Goal: Task Accomplishment & Management: Use online tool/utility

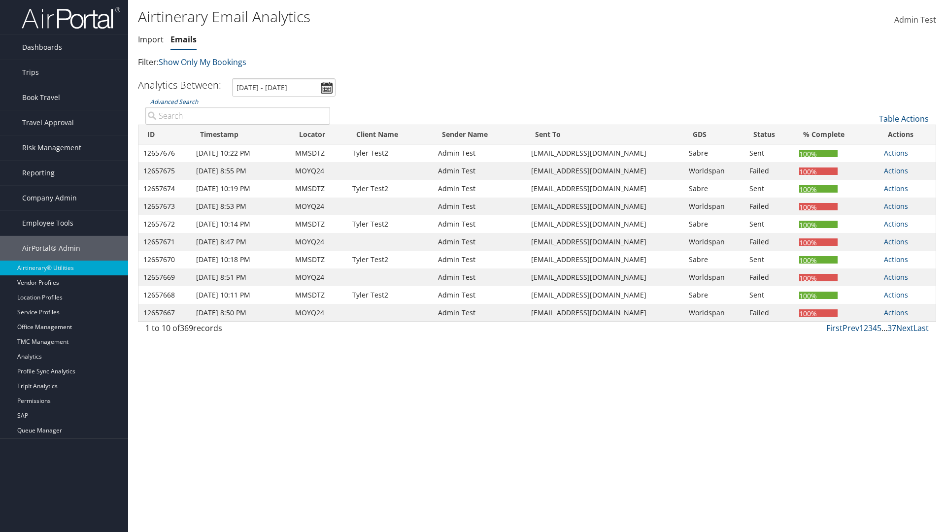
click at [183, 39] on link "Emails" at bounding box center [183, 39] width 26 height 11
click at [903, 119] on link "Table Actions" at bounding box center [904, 118] width 50 height 11
click at [870, 151] on link "Email itinerary" at bounding box center [871, 150] width 130 height 17
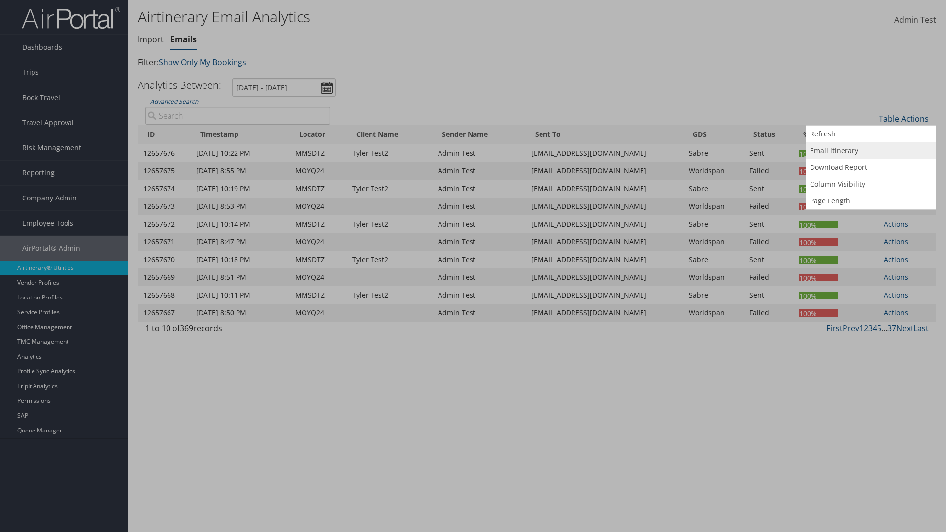
type input "MOYQ24"
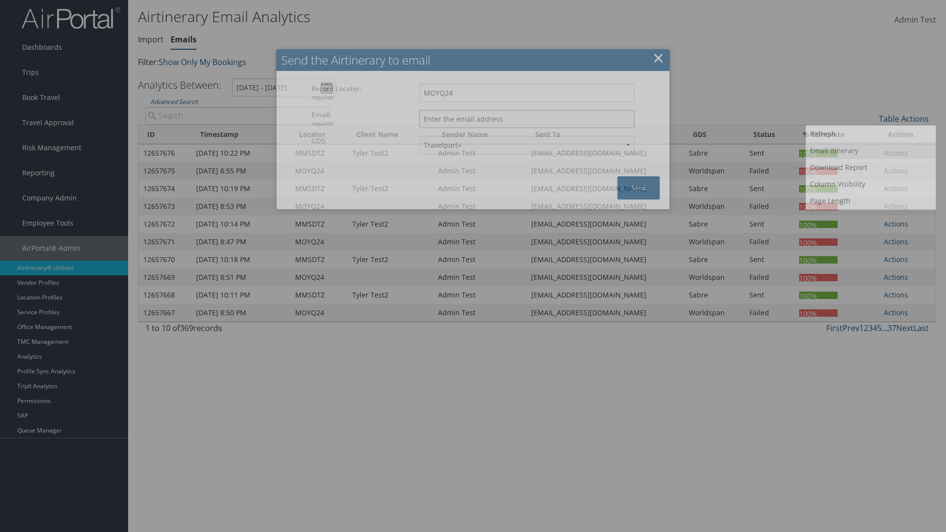
type input "[EMAIL_ADDRESS][DOMAIN_NAME]"
select select "1P"
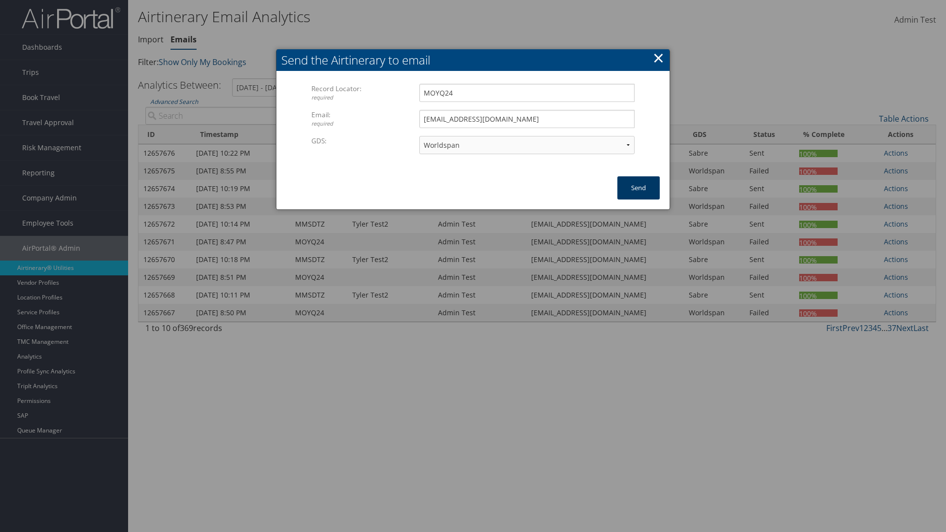
click at [638, 188] on button "Send" at bounding box center [638, 187] width 42 height 23
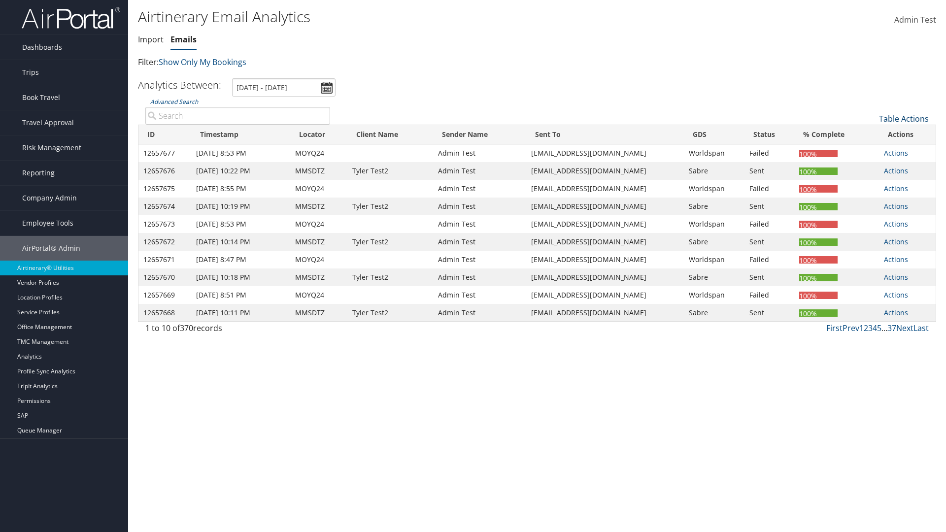
click at [903, 119] on link "Table Actions" at bounding box center [904, 118] width 50 height 11
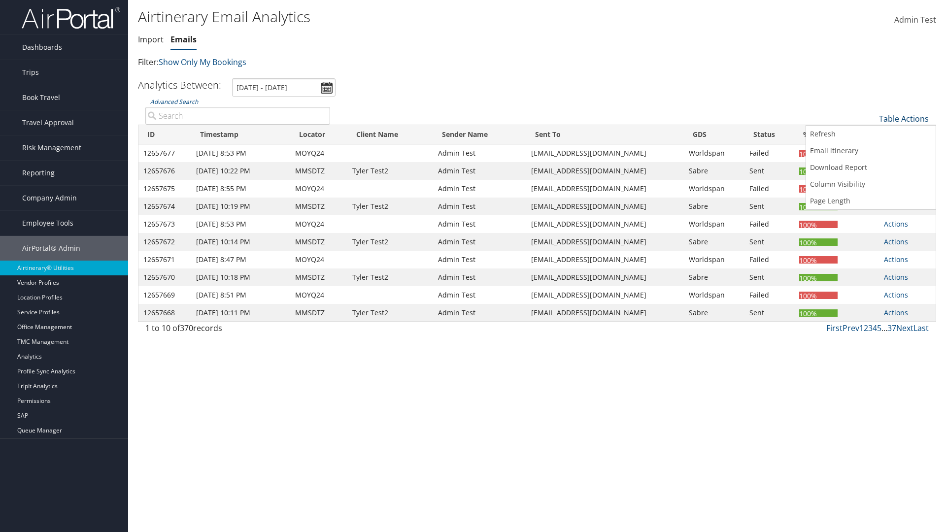
click at [870, 167] on link "Download Report" at bounding box center [871, 167] width 130 height 17
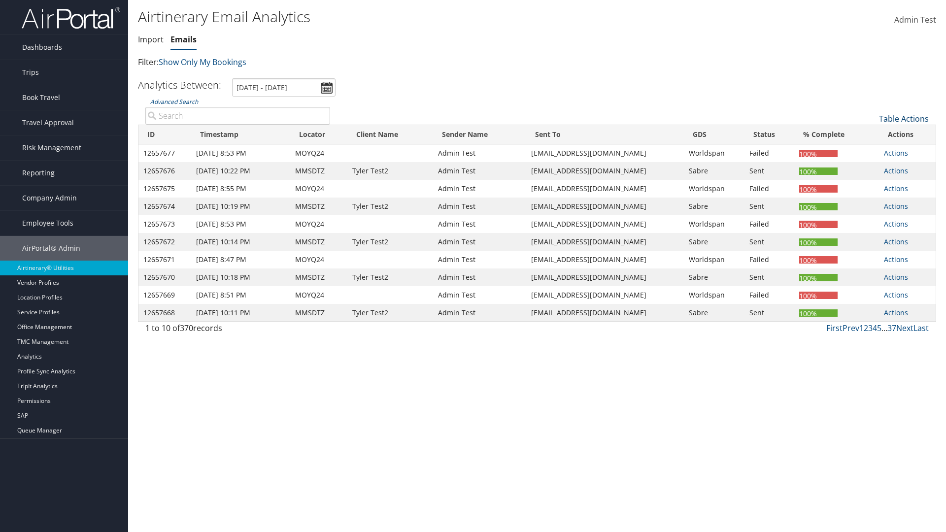
click at [903, 119] on link "Table Actions" at bounding box center [904, 118] width 50 height 11
click at [870, 184] on link "Column Visibility" at bounding box center [871, 184] width 130 height 17
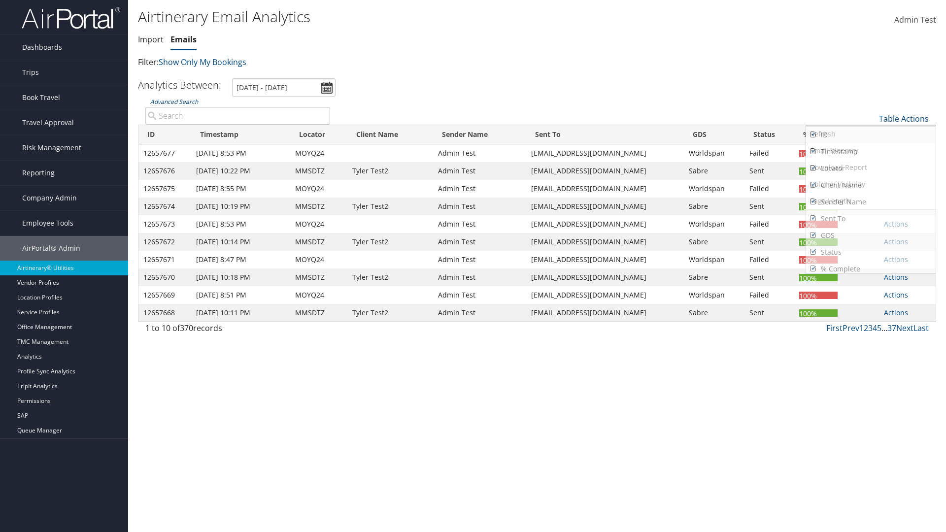
click at [870, 135] on link "ID" at bounding box center [871, 135] width 130 height 17
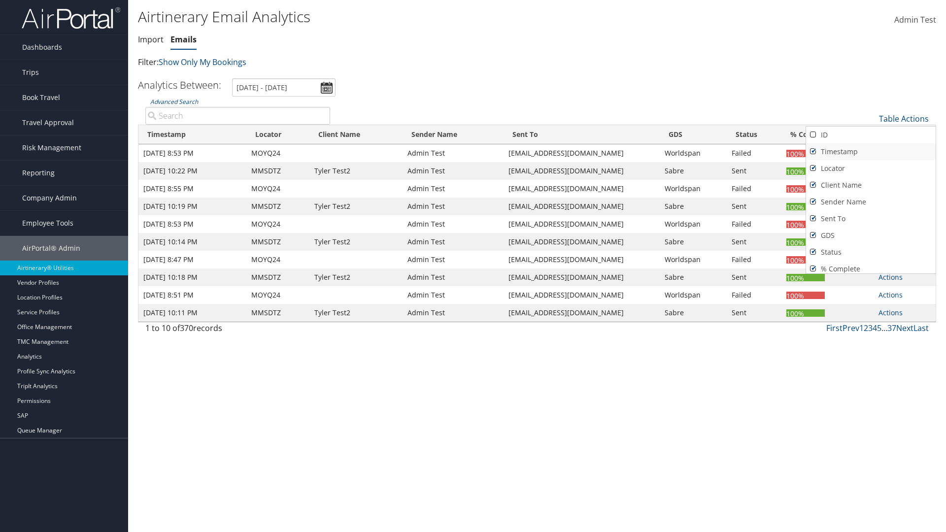
click at [870, 152] on link "Timestamp" at bounding box center [871, 151] width 130 height 17
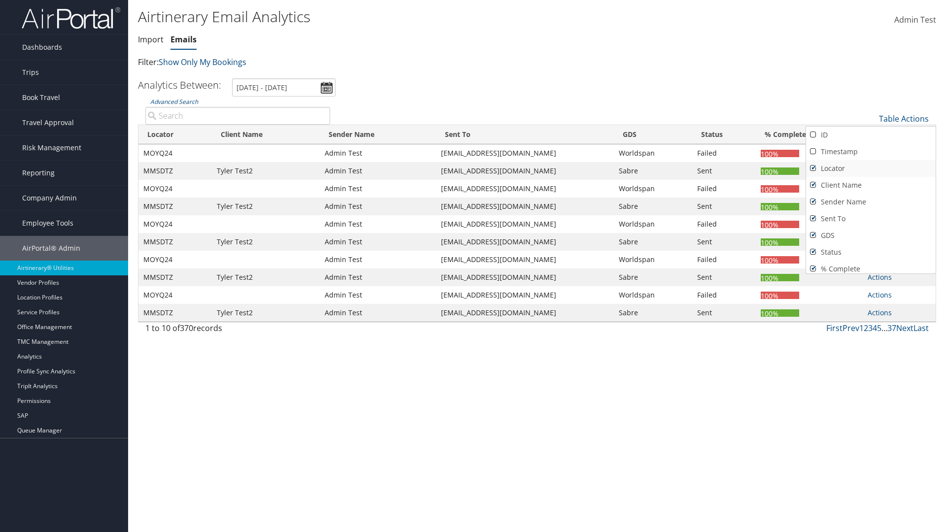
click at [870, 168] on link "Locator" at bounding box center [871, 168] width 130 height 17
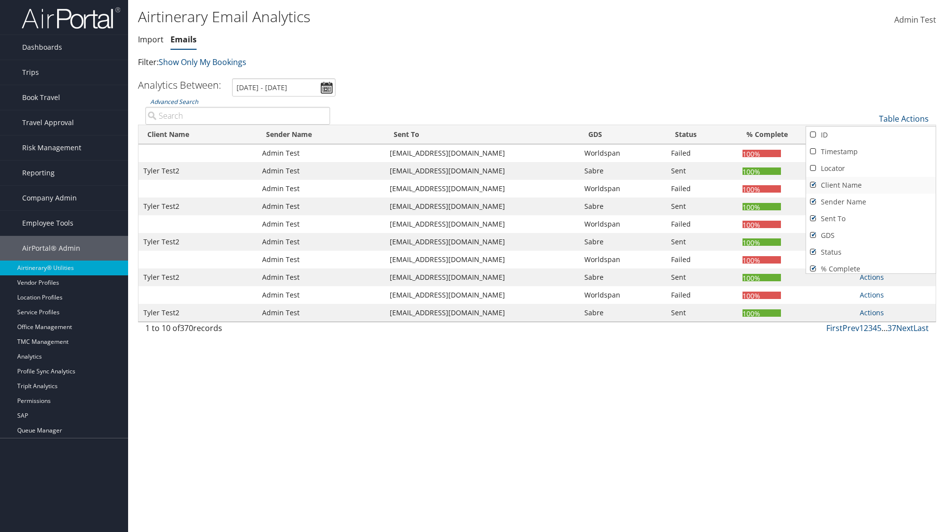
click at [870, 185] on link "Client Name" at bounding box center [871, 185] width 130 height 17
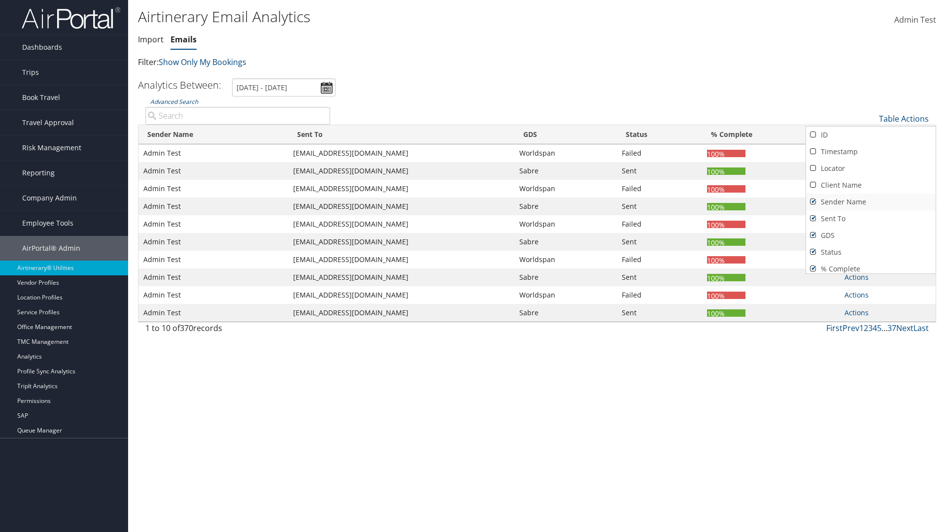
click at [870, 202] on link "Sender Name" at bounding box center [871, 202] width 130 height 17
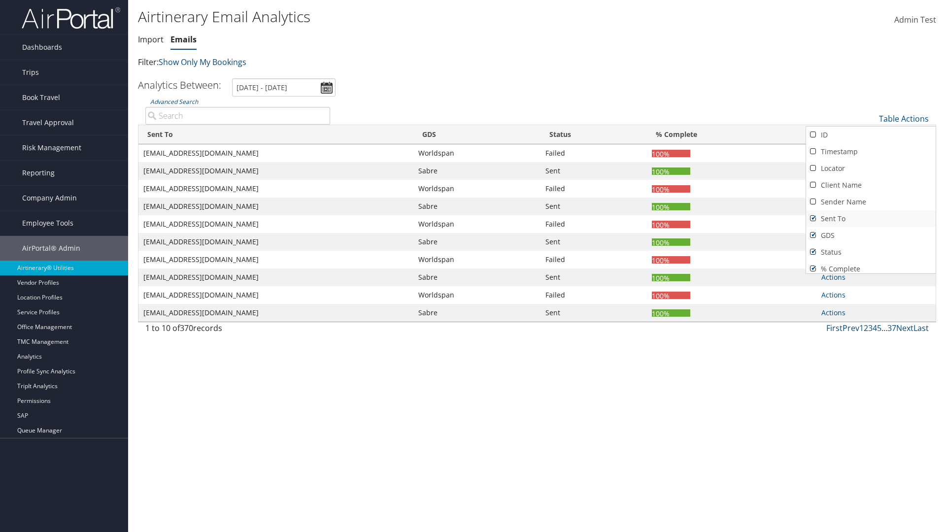
click at [870, 219] on link "Sent To" at bounding box center [871, 218] width 130 height 17
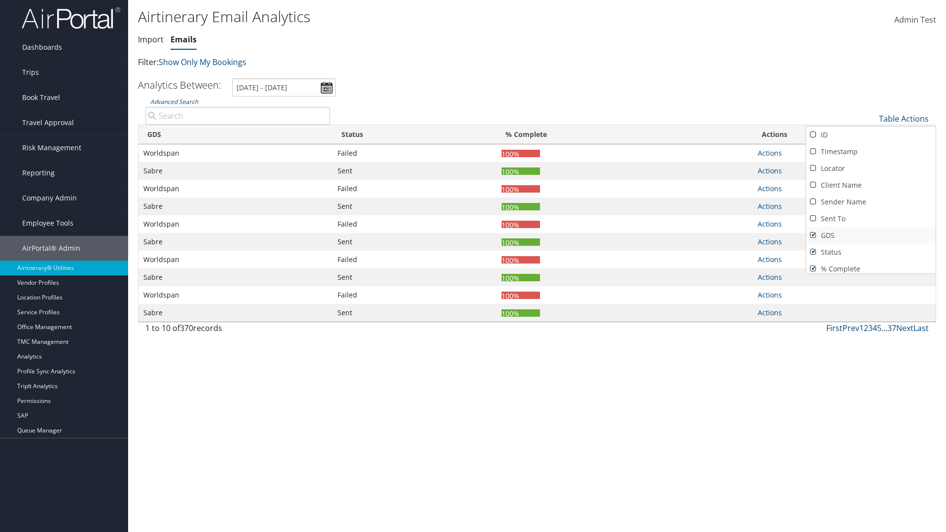
click at [870, 235] on link "GDS" at bounding box center [871, 235] width 130 height 17
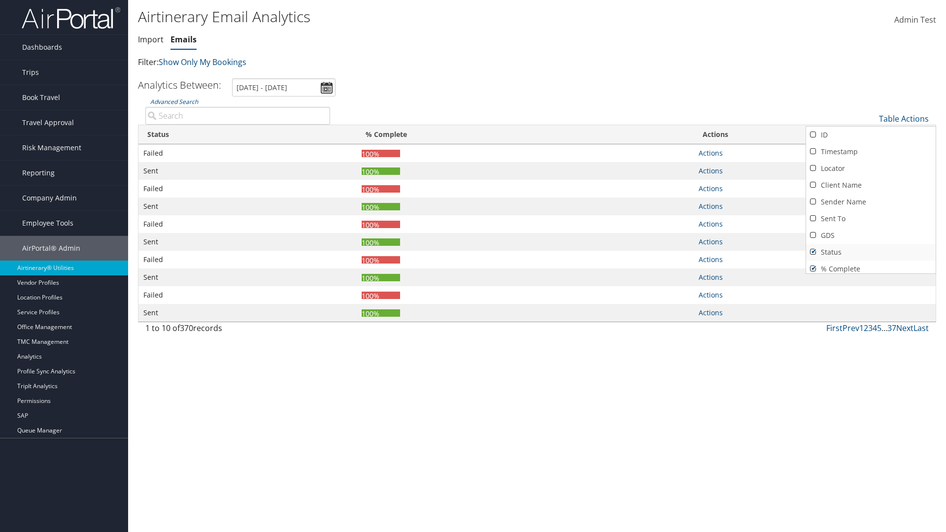
click at [870, 252] on link "Status" at bounding box center [871, 252] width 130 height 17
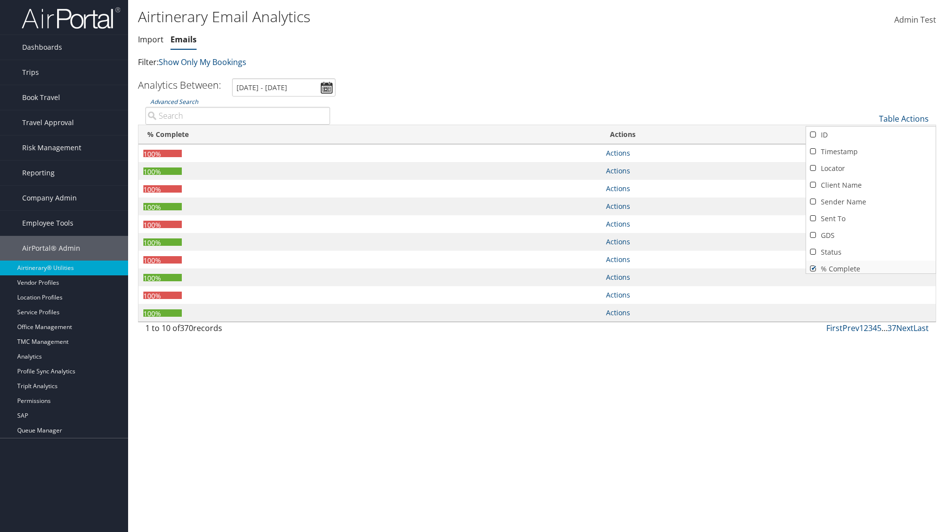
click at [870, 265] on link "% Complete" at bounding box center [871, 269] width 130 height 17
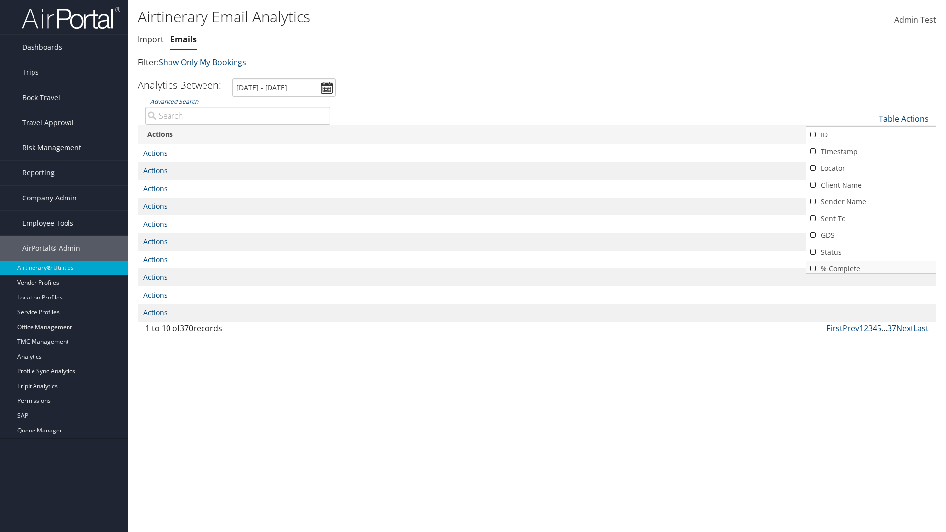
scroll to position [4, 0]
click at [473, 266] on div at bounding box center [473, 266] width 946 height 532
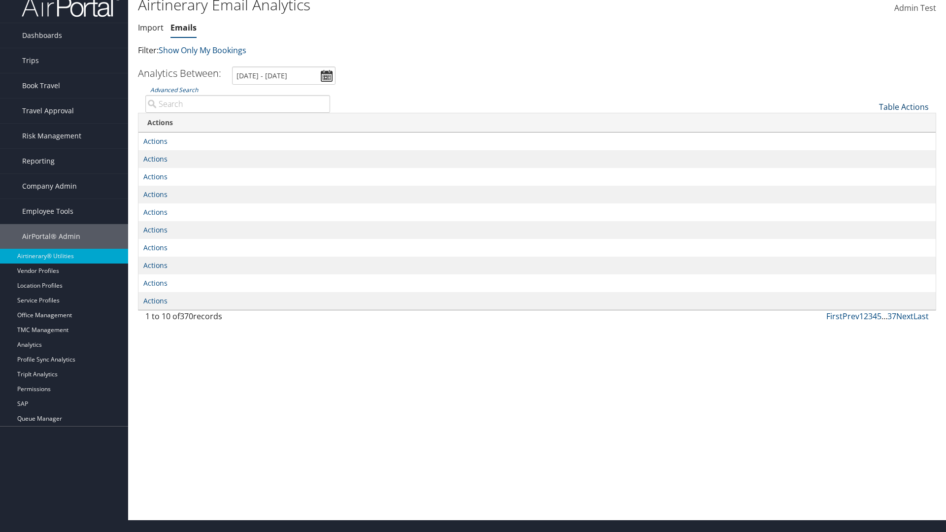
click at [903, 107] on link "Table Actions" at bounding box center [904, 106] width 50 height 11
click at [870, 123] on link "ID" at bounding box center [871, 123] width 130 height 17
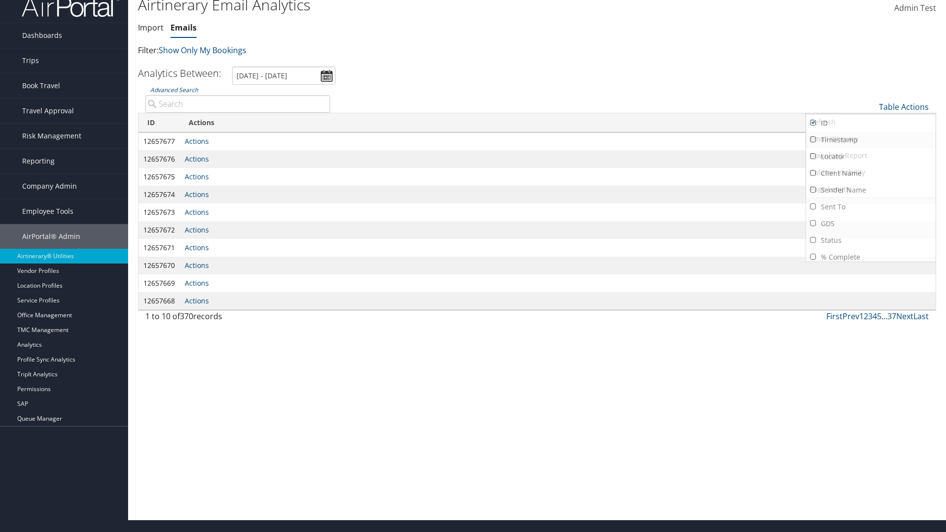
click at [870, 140] on link "Timestamp" at bounding box center [871, 139] width 130 height 17
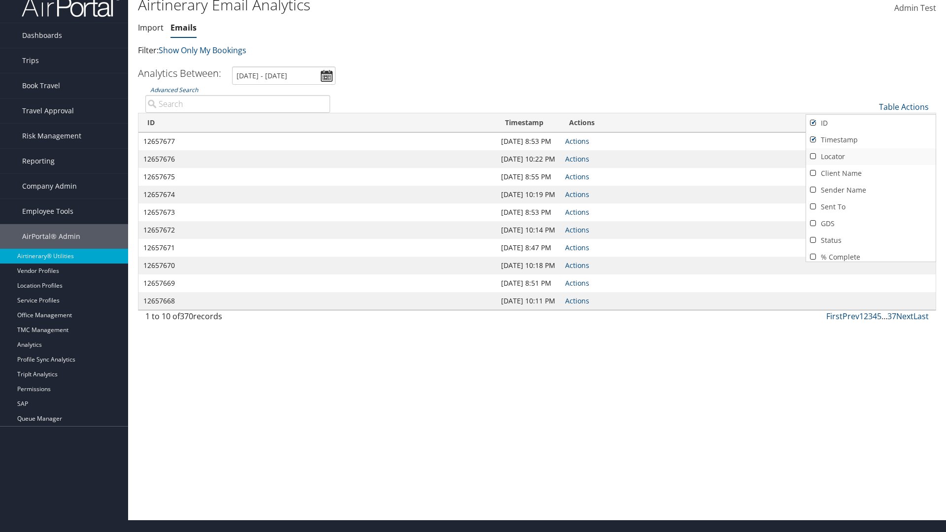
click at [870, 157] on link "Locator" at bounding box center [871, 156] width 130 height 17
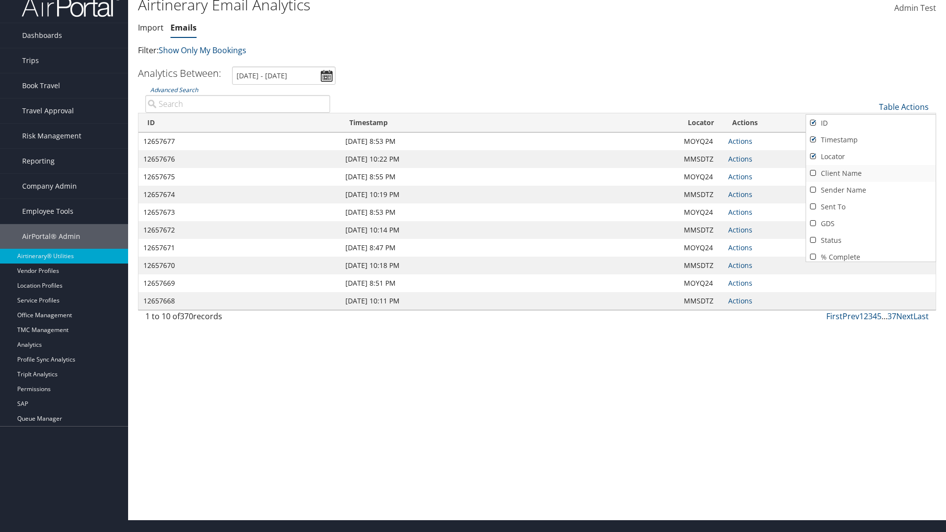
click at [870, 173] on link "Client Name" at bounding box center [871, 173] width 130 height 17
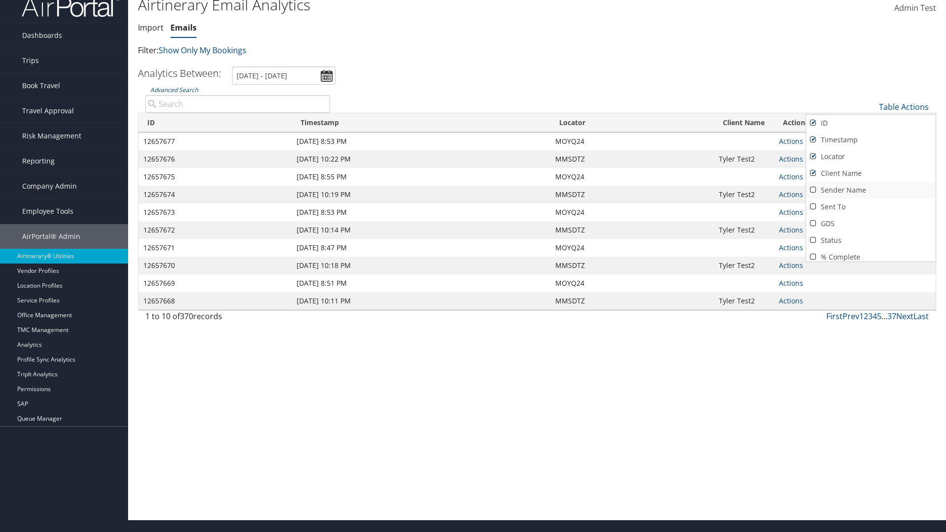
click at [870, 190] on link "Sender Name" at bounding box center [871, 190] width 130 height 17
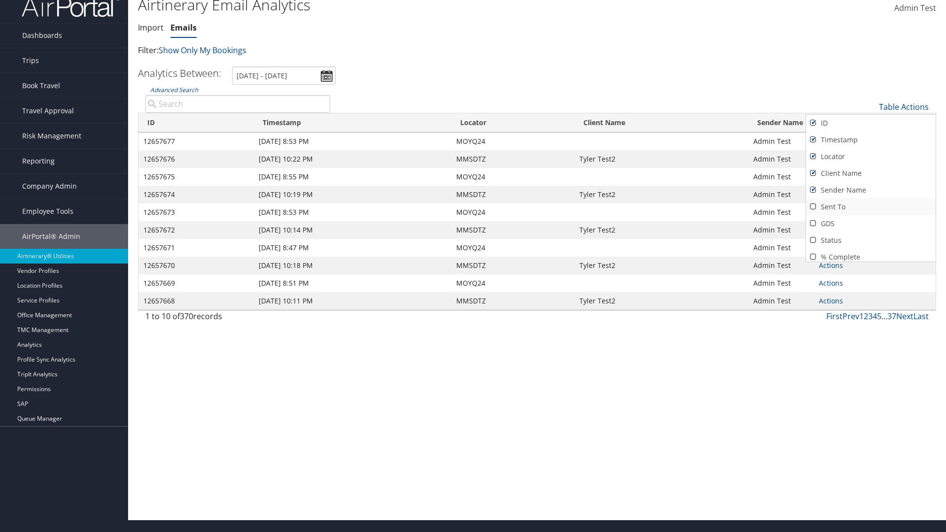
click at [870, 207] on link "Sent To" at bounding box center [871, 206] width 130 height 17
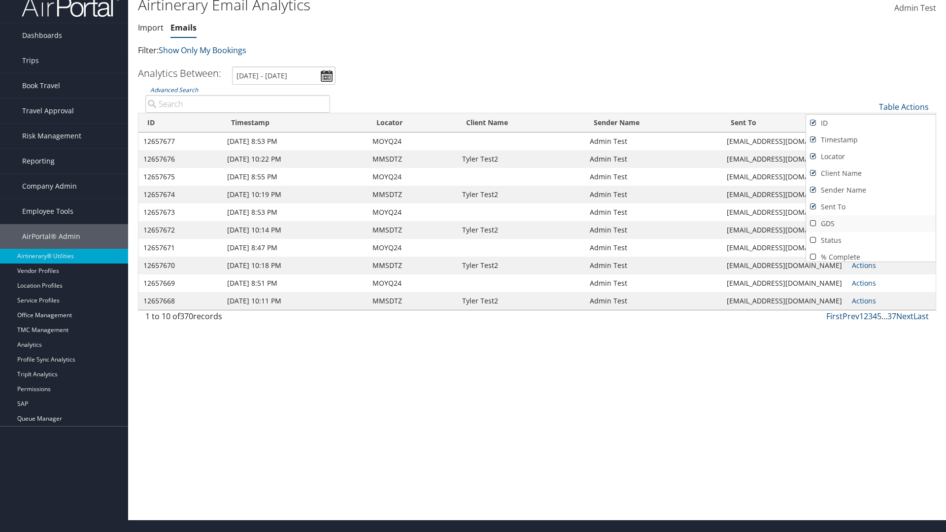
click at [870, 224] on link "GDS" at bounding box center [871, 223] width 130 height 17
